Goal: Transaction & Acquisition: Download file/media

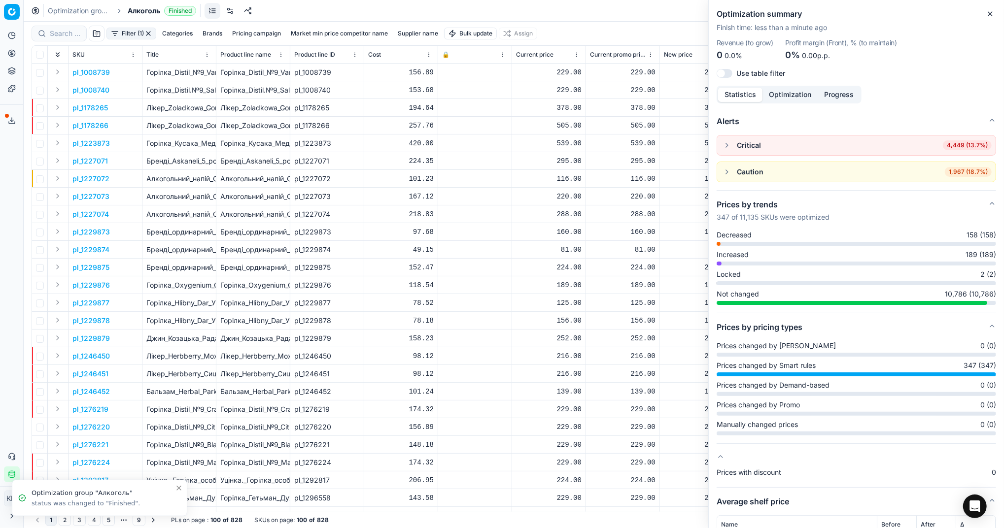
click at [990, 11] on icon "button" at bounding box center [990, 14] width 8 height 8
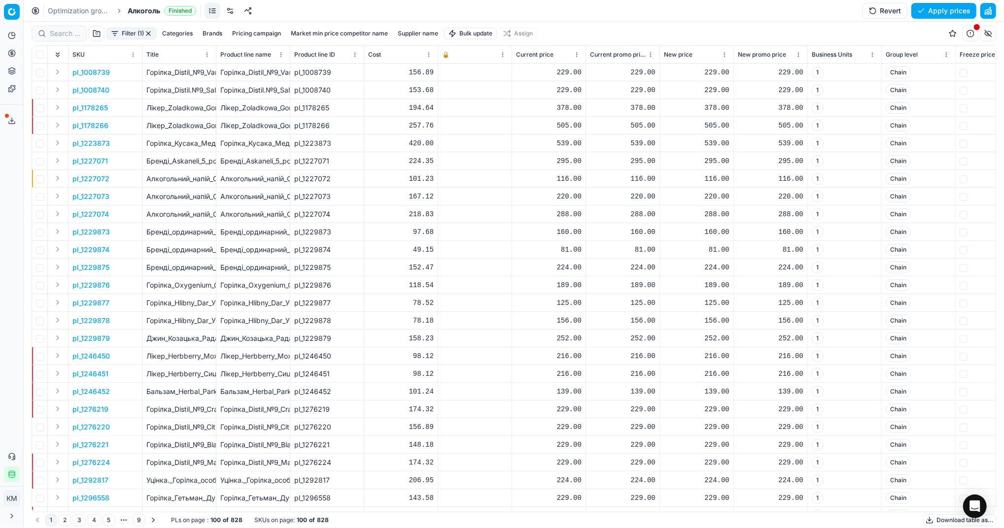
click at [948, 519] on button "Download table as..." at bounding box center [959, 520] width 73 height 12
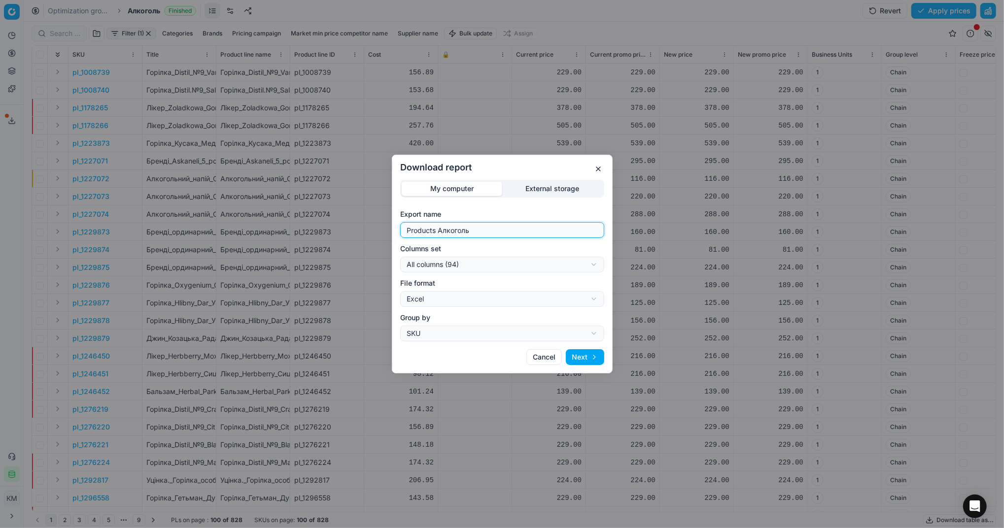
drag, startPoint x: 470, startPoint y: 230, endPoint x: 403, endPoint y: 231, distance: 67.0
click at [403, 231] on div "Products Алкоголь" at bounding box center [502, 230] width 204 height 16
type input "Компетера [DATE]"
click at [582, 354] on button "Next" at bounding box center [585, 357] width 38 height 16
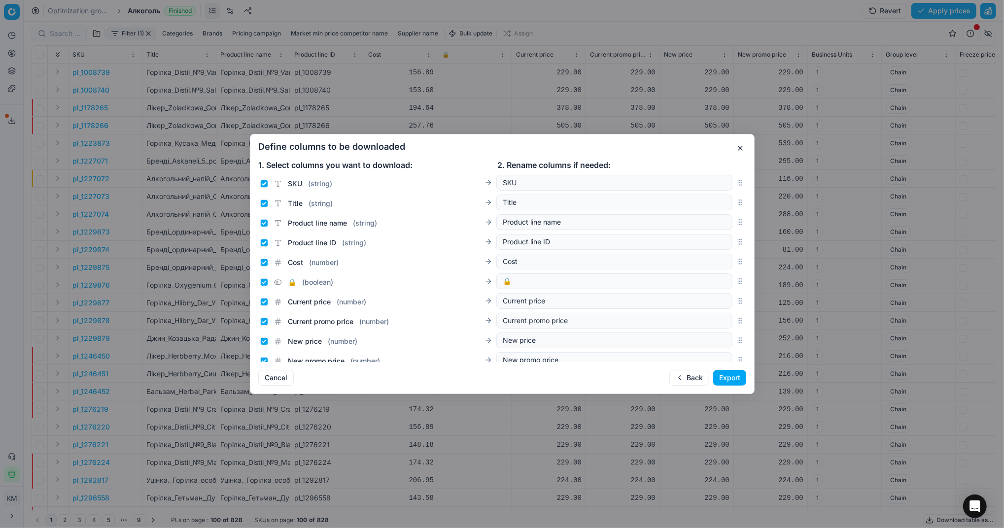
click at [741, 381] on button "Export" at bounding box center [729, 378] width 33 height 16
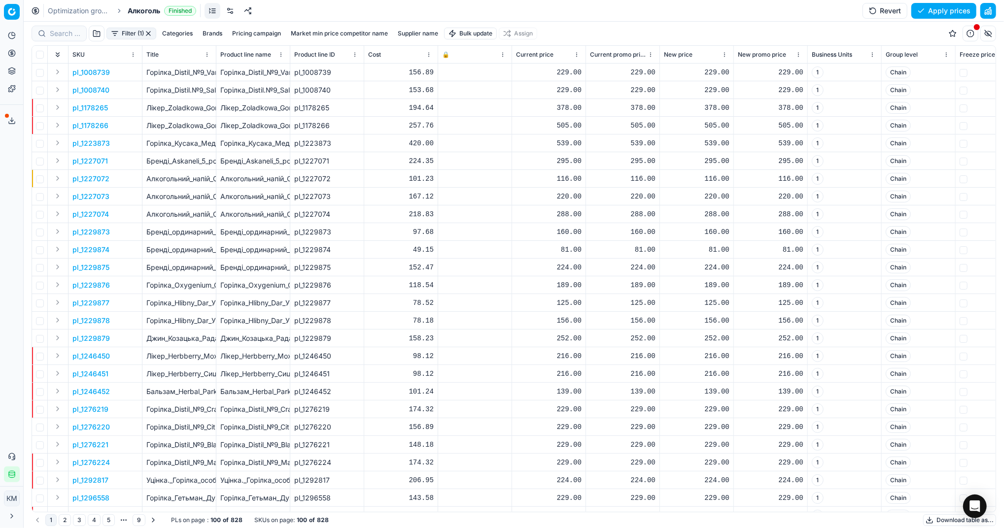
click at [12, 124] on icon at bounding box center [12, 121] width 8 height 8
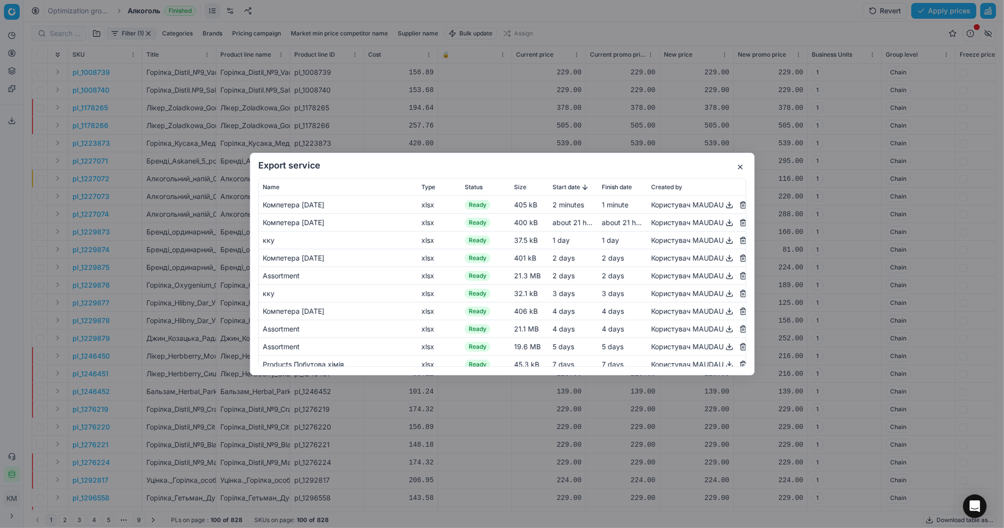
click at [723, 207] on button "button" at bounding box center [729, 205] width 12 height 12
click at [740, 170] on button "button" at bounding box center [740, 167] width 12 height 12
